Goal: Task Accomplishment & Management: Use online tool/utility

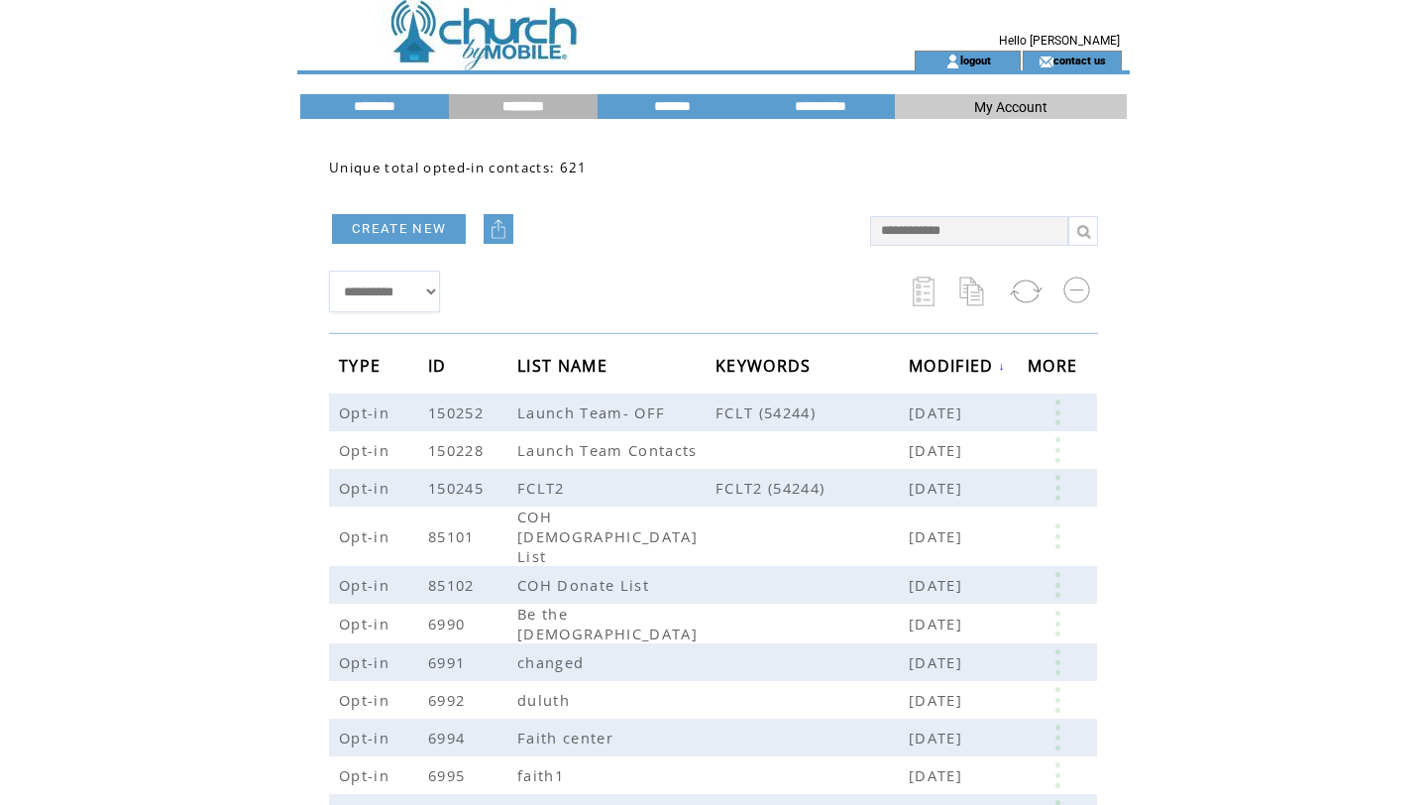
click at [459, 23] on td at bounding box center [571, 25] width 544 height 51
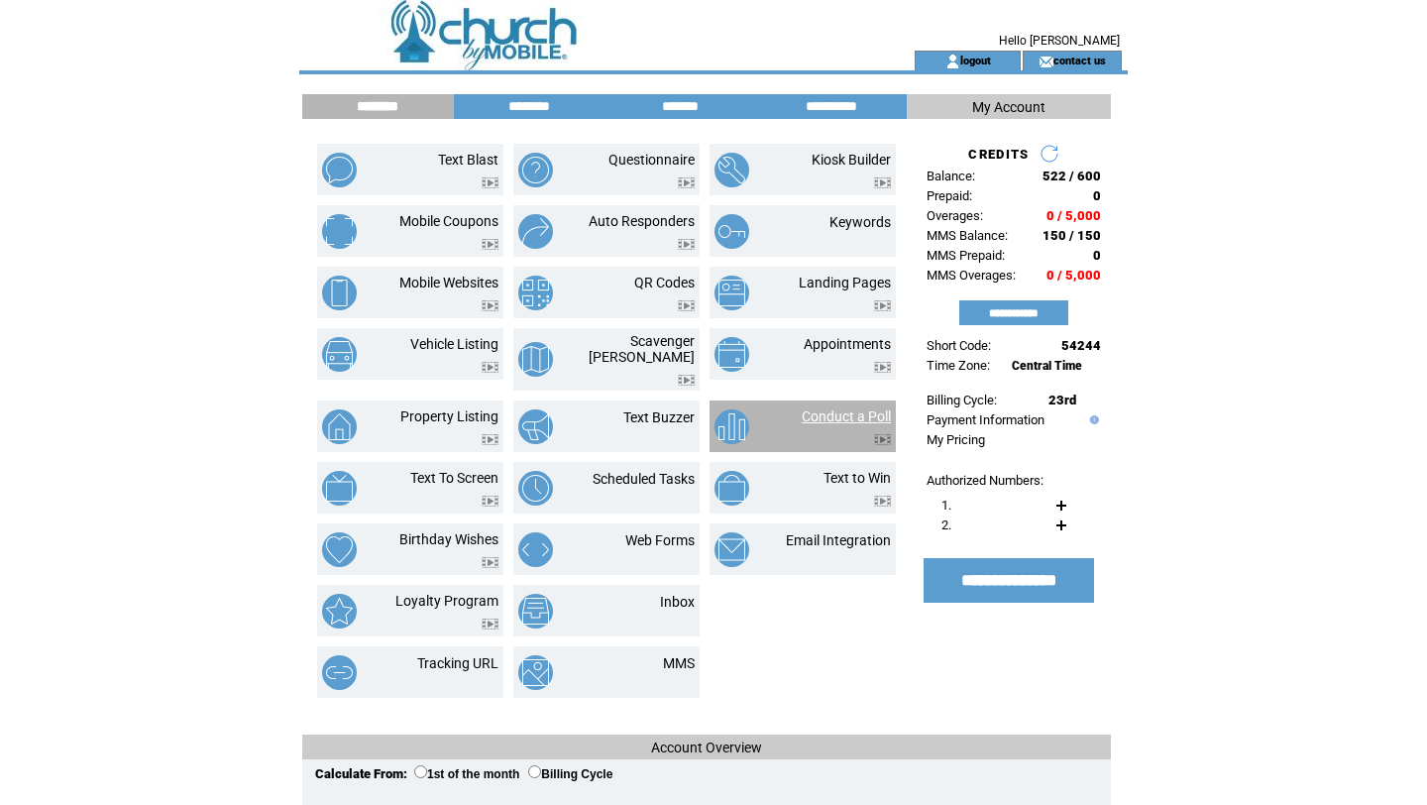
click at [804, 408] on link "Conduct a Poll" at bounding box center [846, 416] width 89 height 16
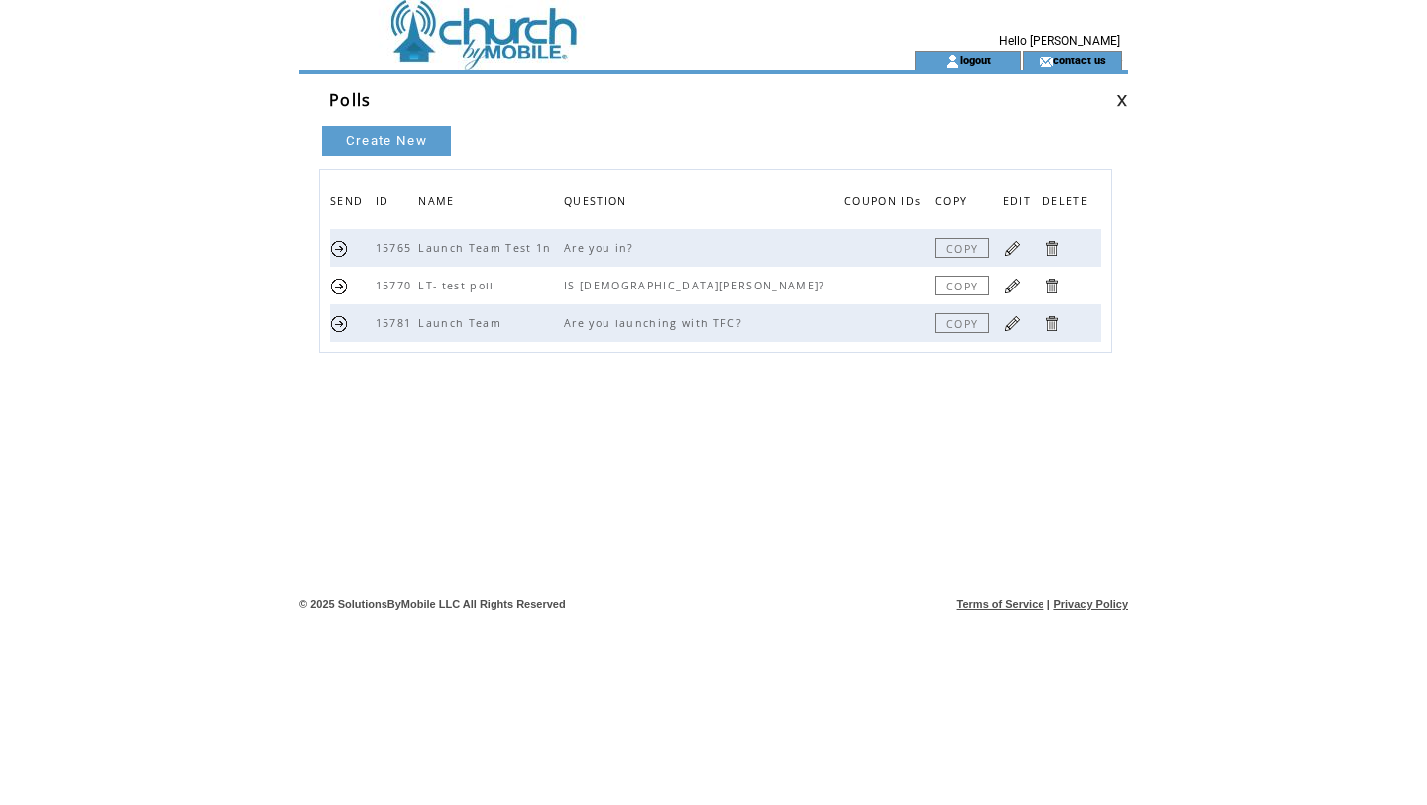
click at [339, 326] on link at bounding box center [339, 323] width 19 height 19
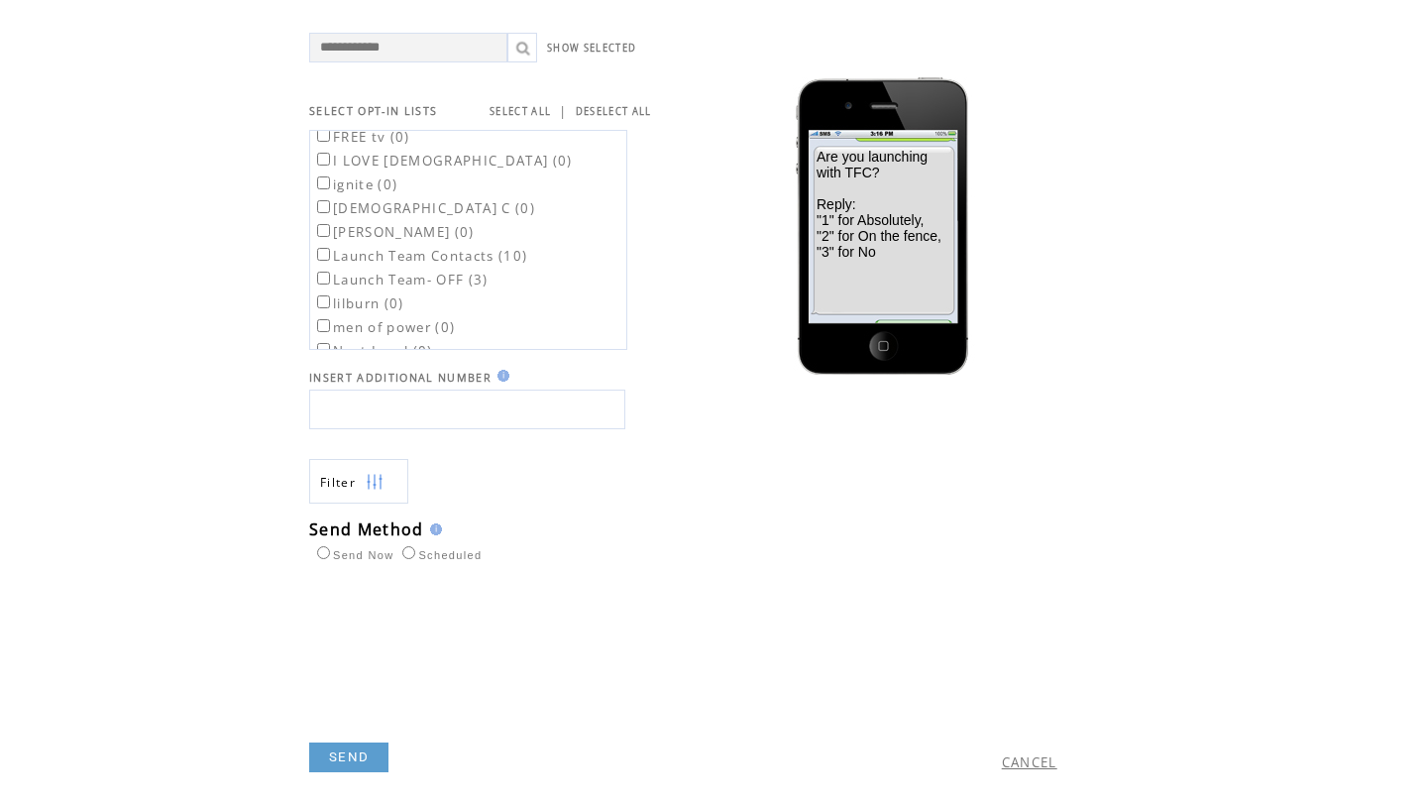
scroll to position [170, 0]
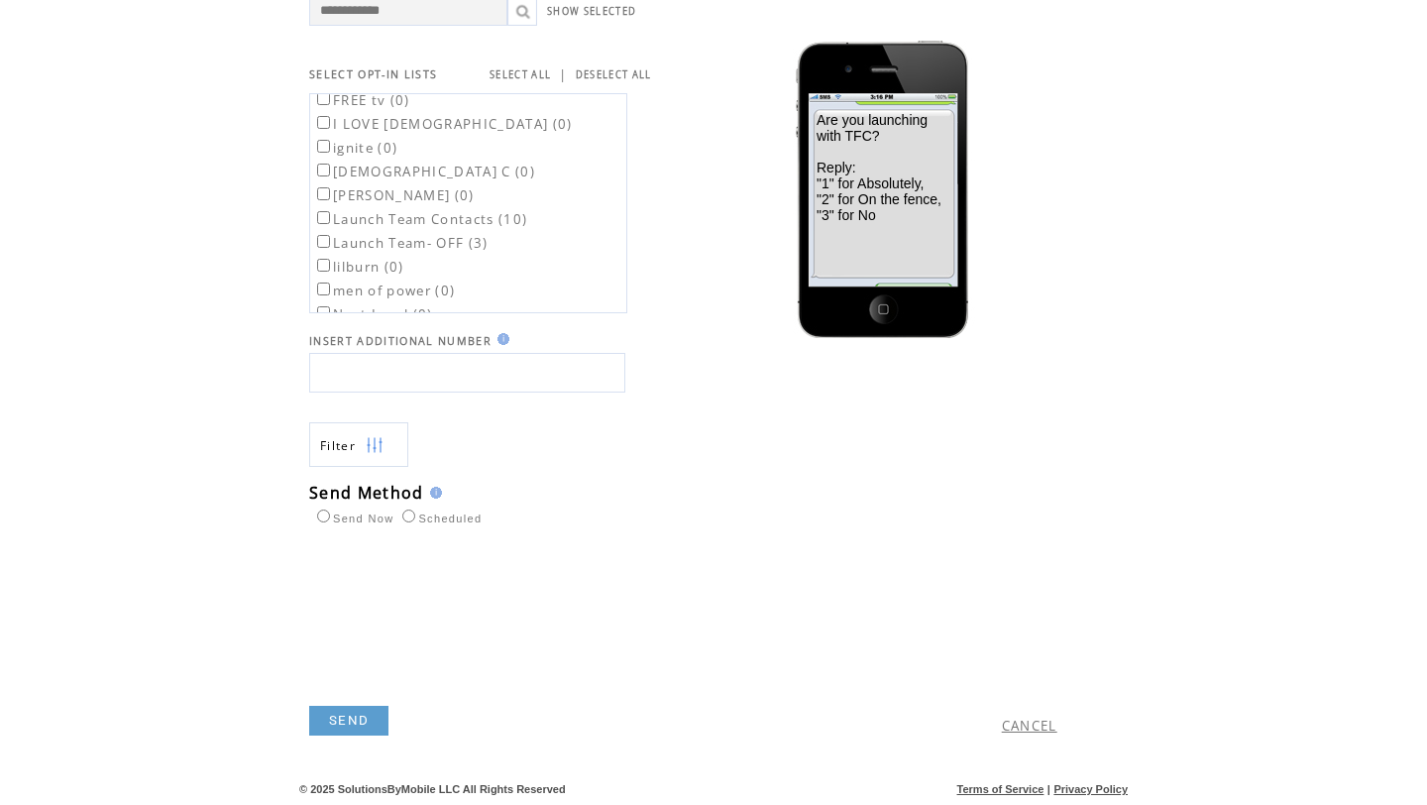
click at [347, 725] on link "SEND" at bounding box center [348, 721] width 79 height 30
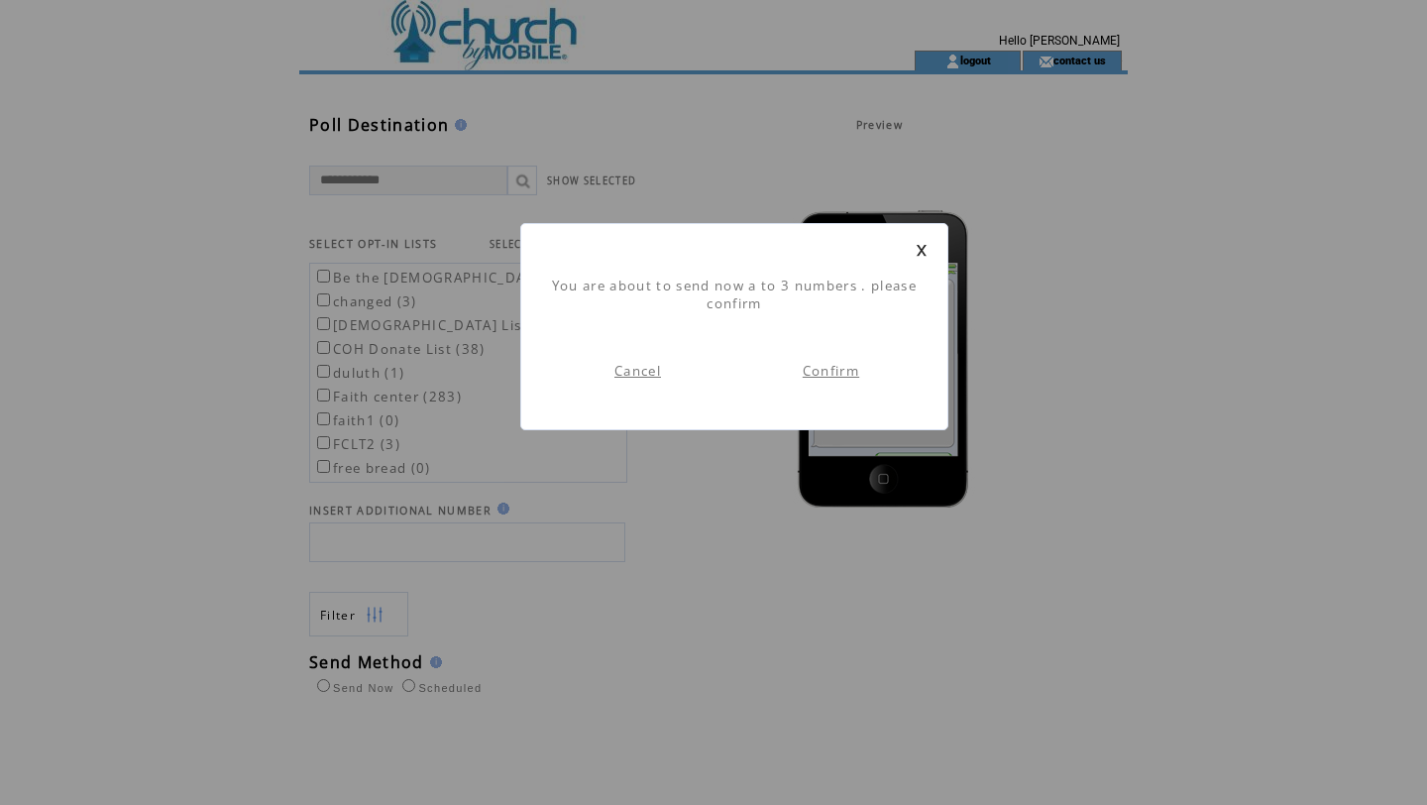
scroll to position [1, 0]
click at [840, 369] on link "Confirm" at bounding box center [831, 371] width 56 height 18
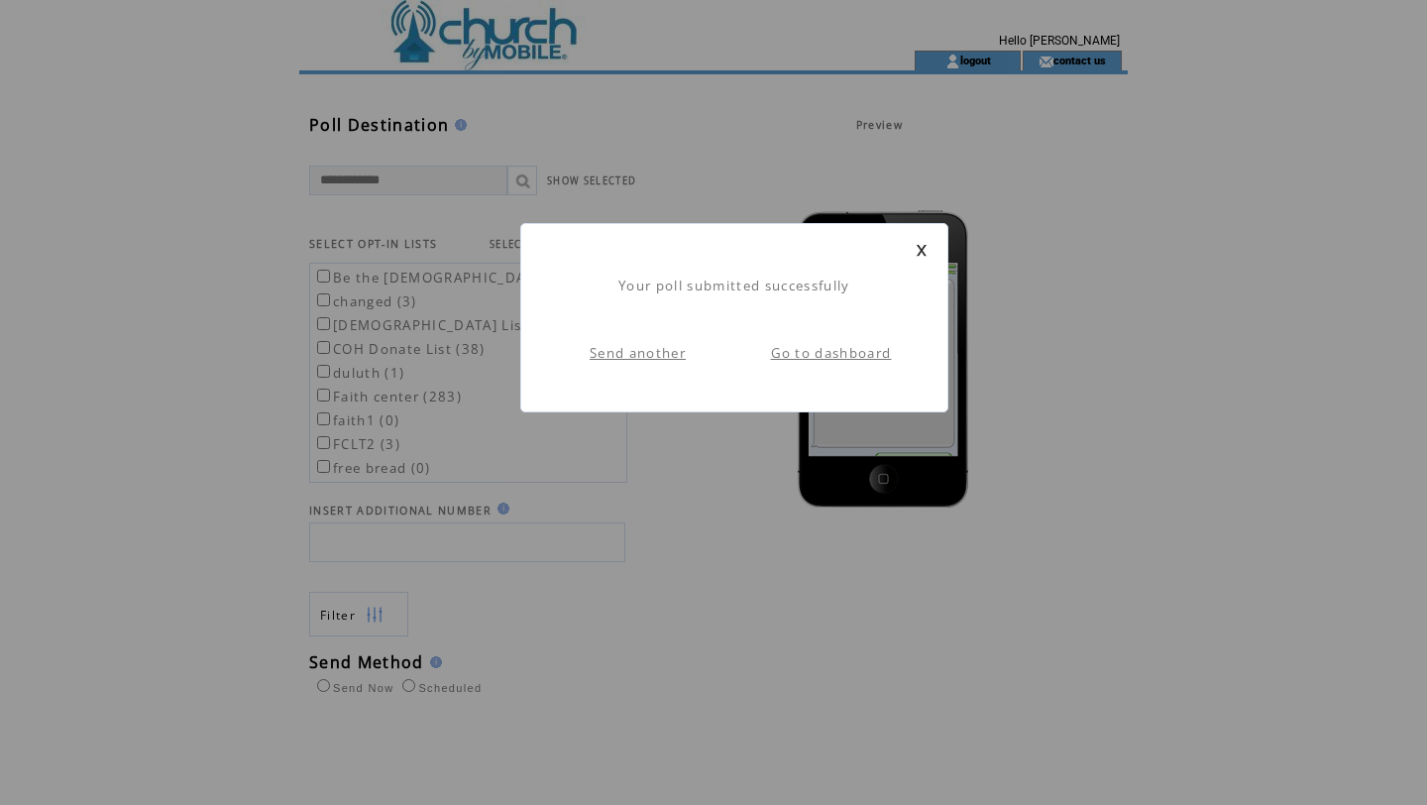
scroll to position [1, 0]
click at [827, 352] on link "Go to dashboard" at bounding box center [831, 353] width 121 height 18
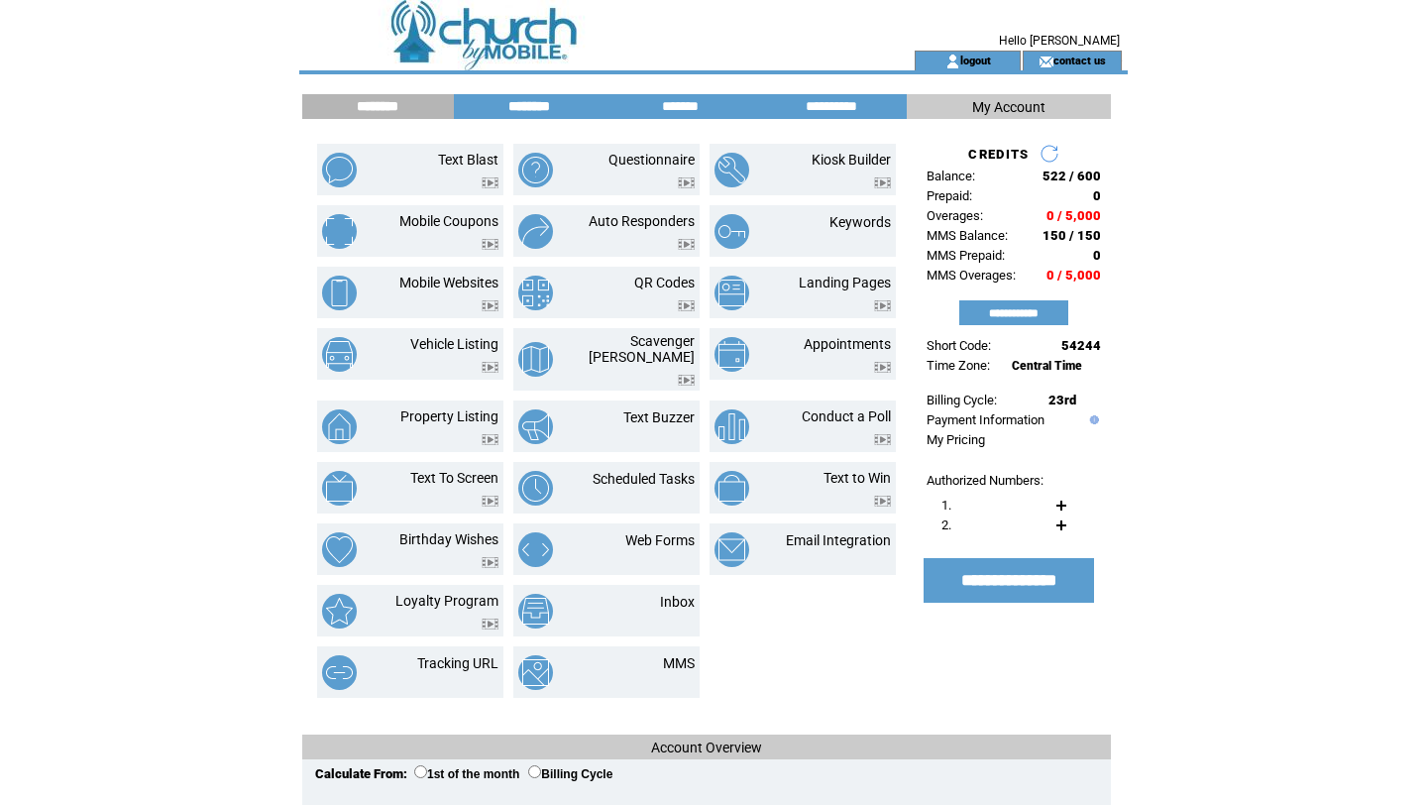
click at [522, 103] on input "********" at bounding box center [529, 106] width 149 height 17
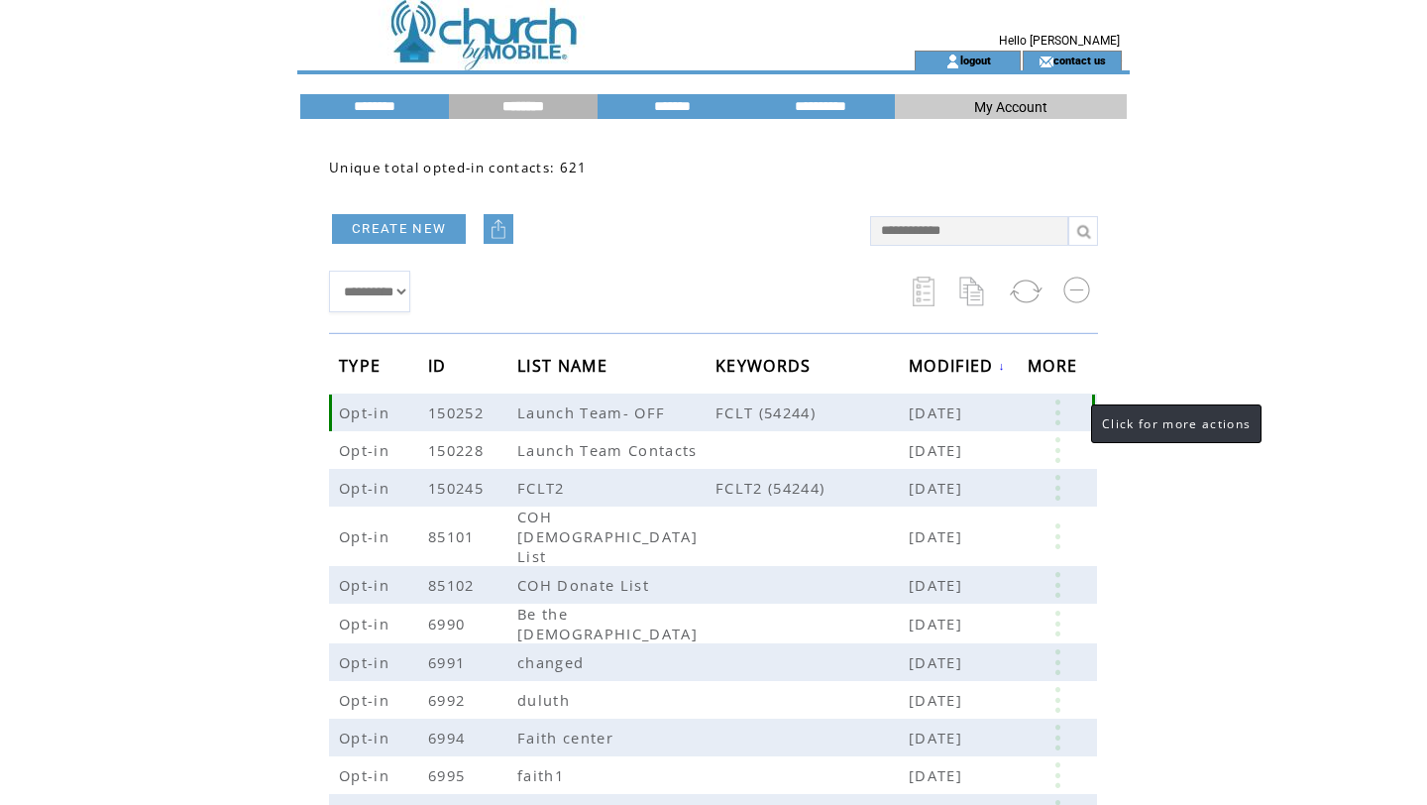
click at [1063, 412] on link at bounding box center [1057, 412] width 59 height 26
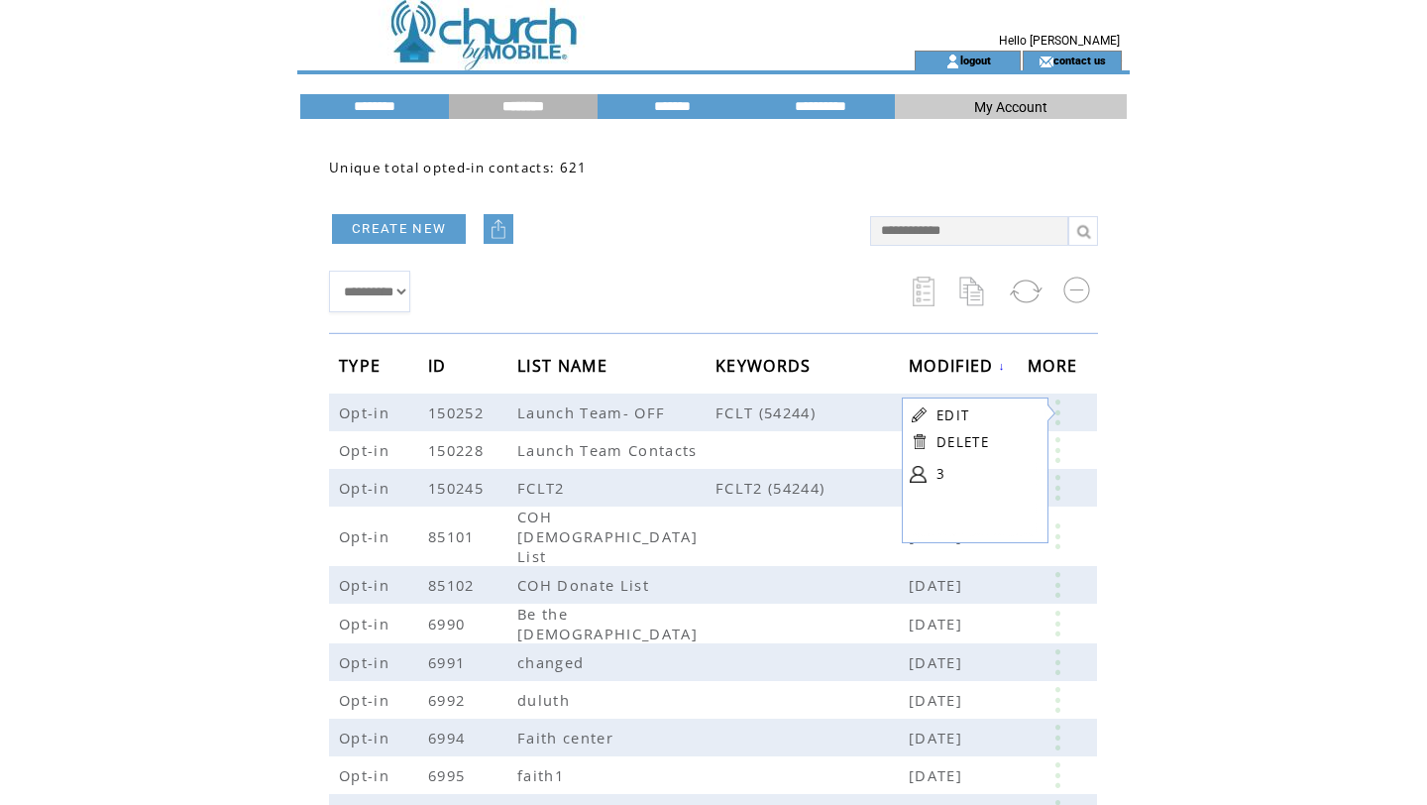
click at [1296, 292] on html "**********" at bounding box center [713, 402] width 1427 height 805
click at [536, 42] on td at bounding box center [571, 25] width 544 height 51
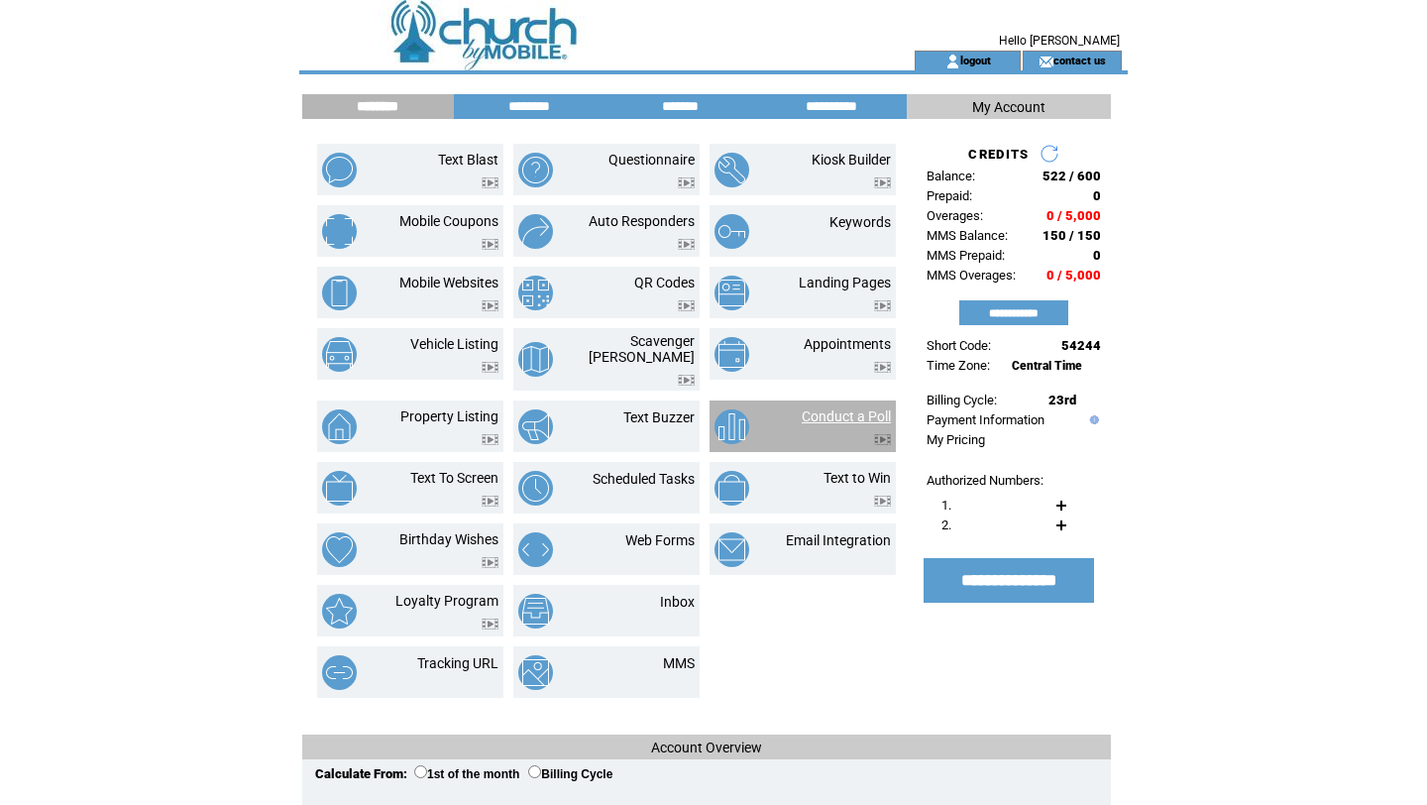
click at [828, 408] on link "Conduct a Poll" at bounding box center [846, 416] width 89 height 16
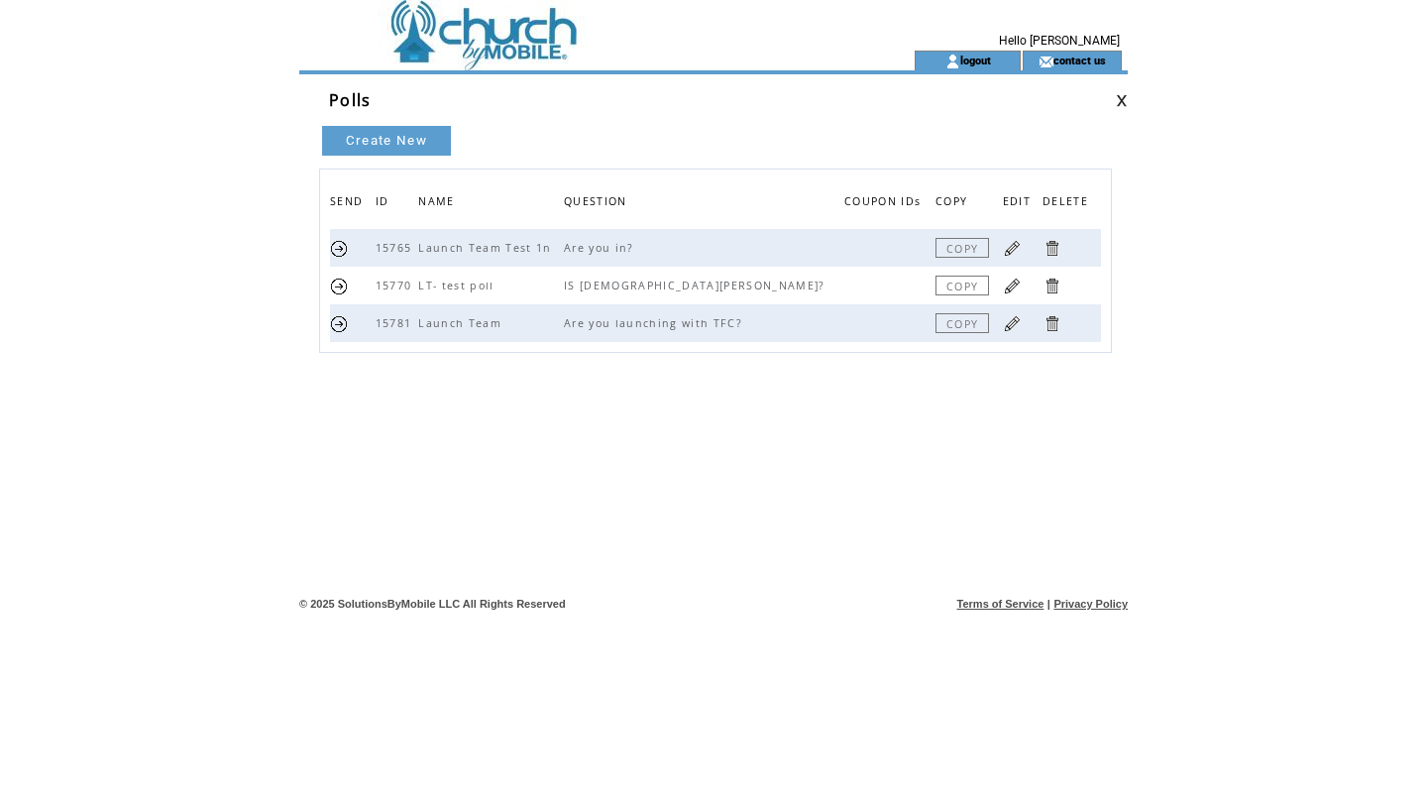
click at [341, 318] on link at bounding box center [339, 323] width 19 height 19
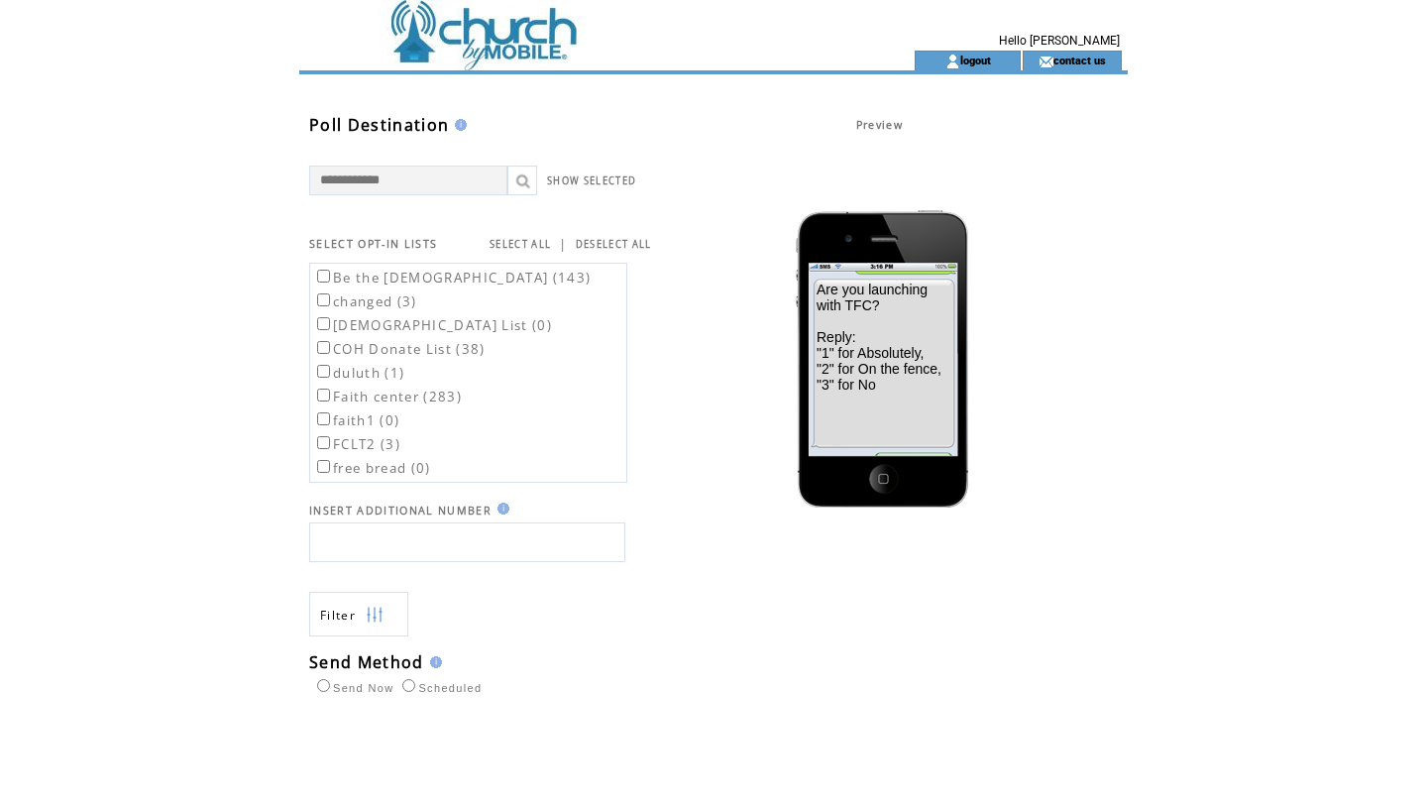
click at [564, 17] on td at bounding box center [571, 25] width 544 height 51
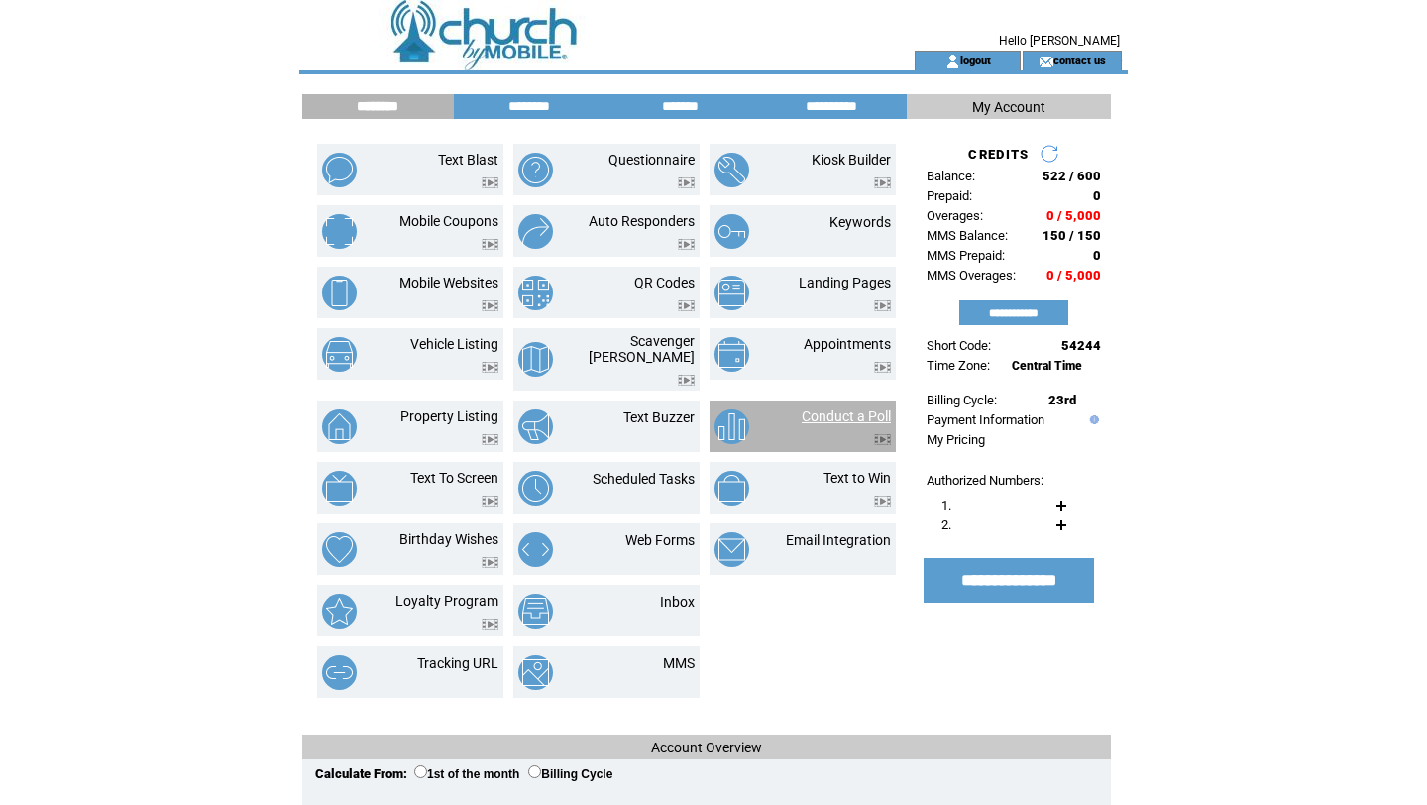
click at [819, 408] on link "Conduct a Poll" at bounding box center [846, 416] width 89 height 16
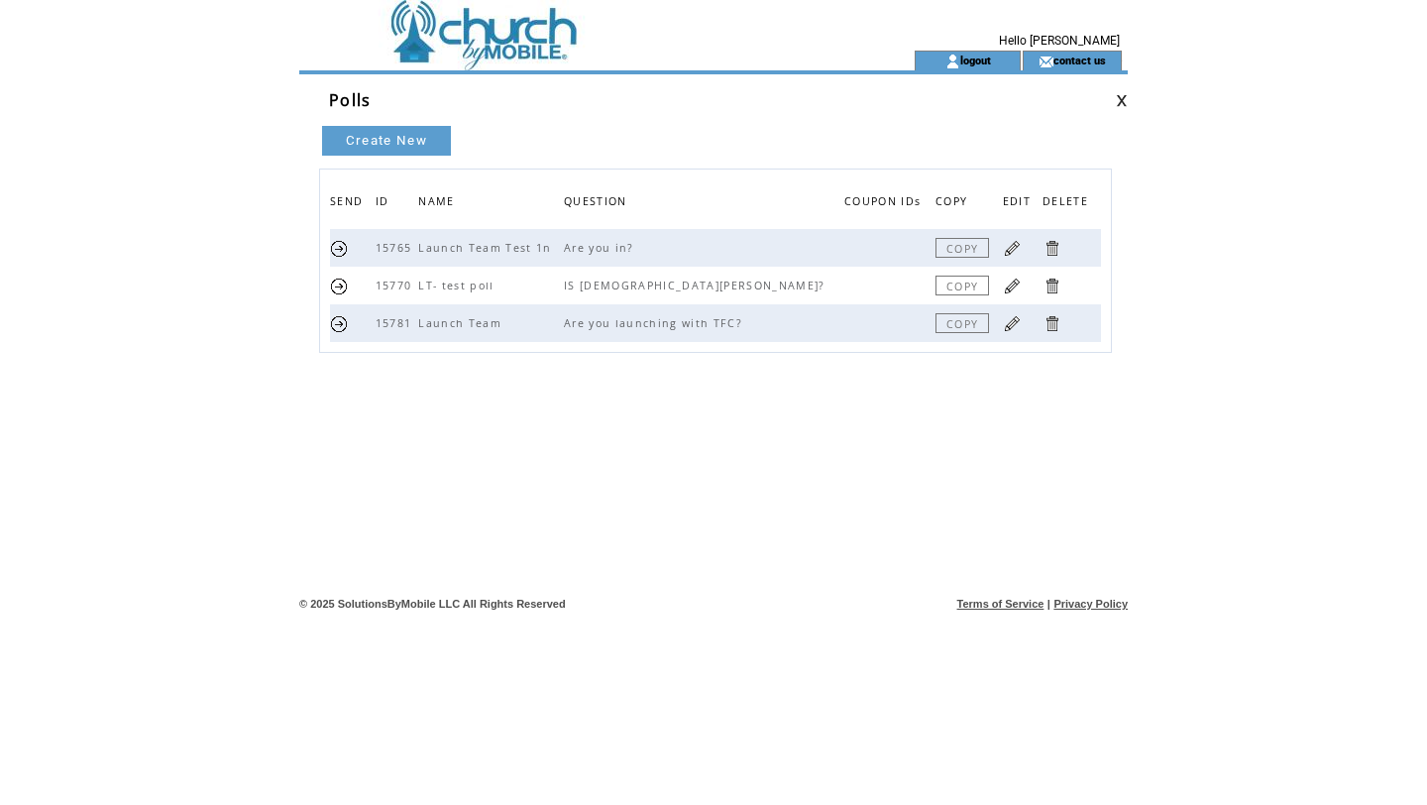
click at [499, 46] on td at bounding box center [571, 25] width 544 height 51
